Goal: Task Accomplishment & Management: Manage account settings

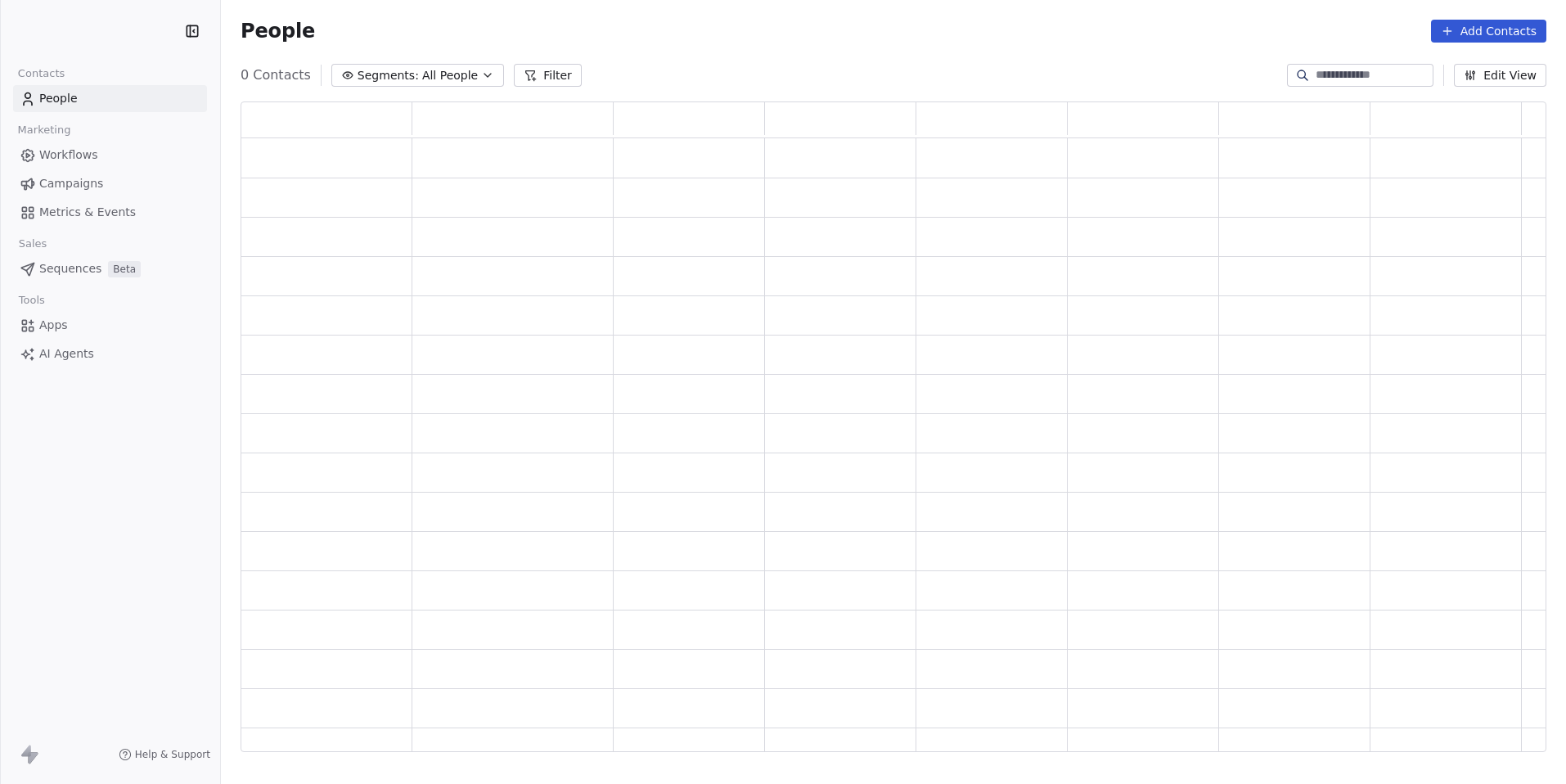
scroll to position [638, 1293]
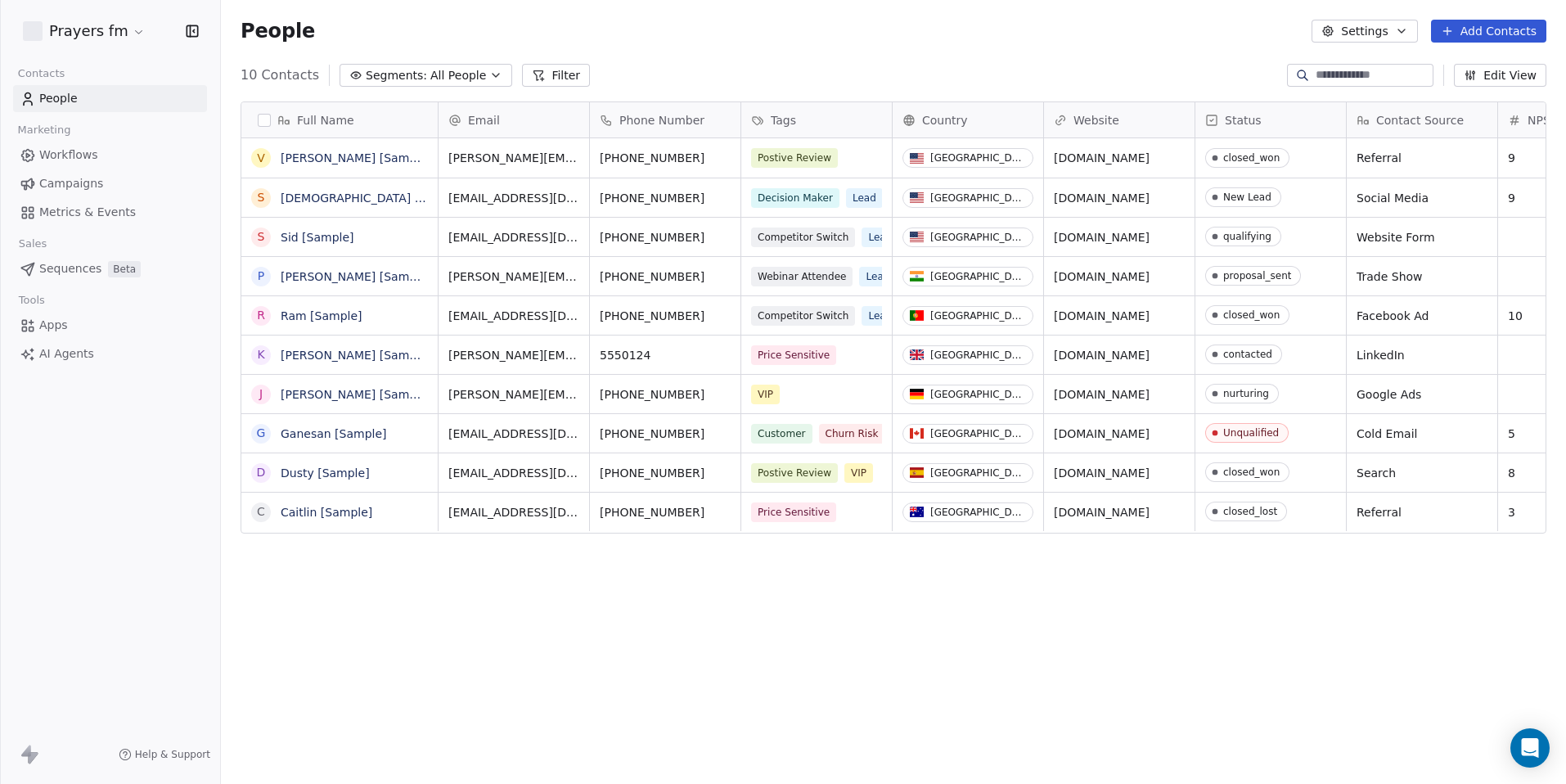
scroll to position [678, 1333]
click at [120, 31] on html "Prayers fm Contacts People Marketing Workflows Campaigns Metrics & Events Sales…" at bounding box center [783, 392] width 1566 height 784
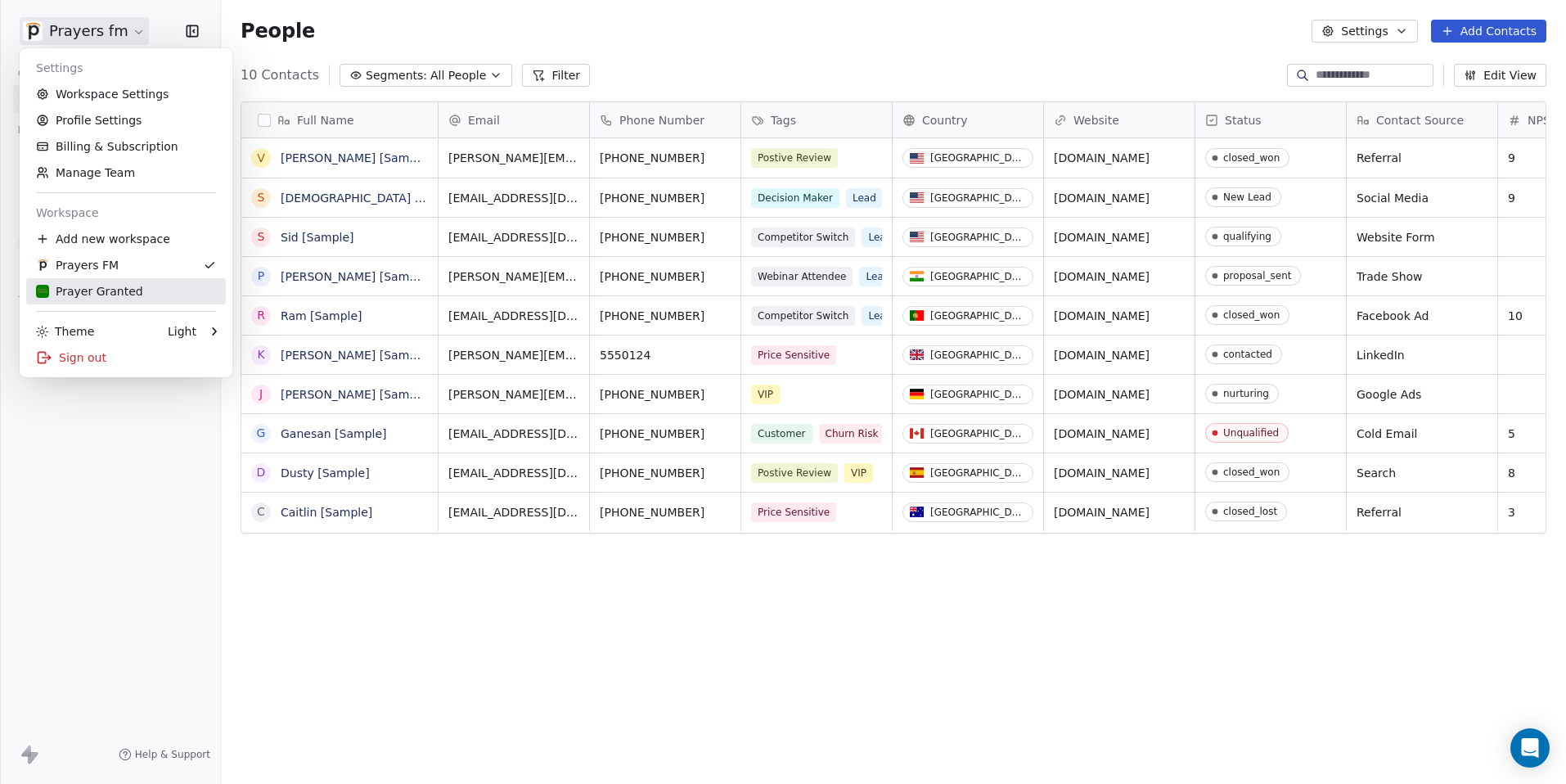
click at [127, 291] on div "Prayer Granted" at bounding box center [89, 291] width 107 height 16
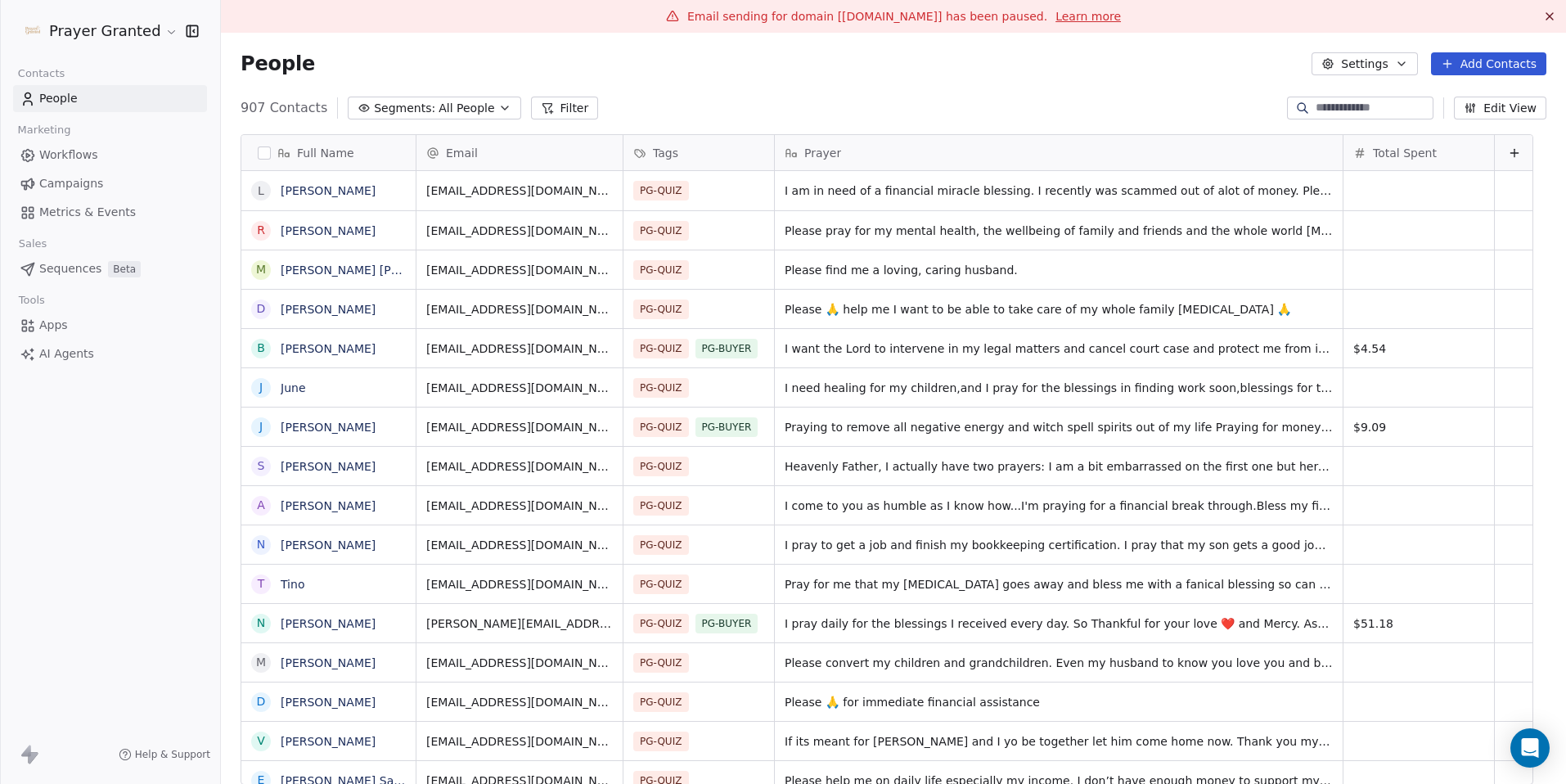
scroll to position [678, 1320]
